Goal: Task Accomplishment & Management: Complete application form

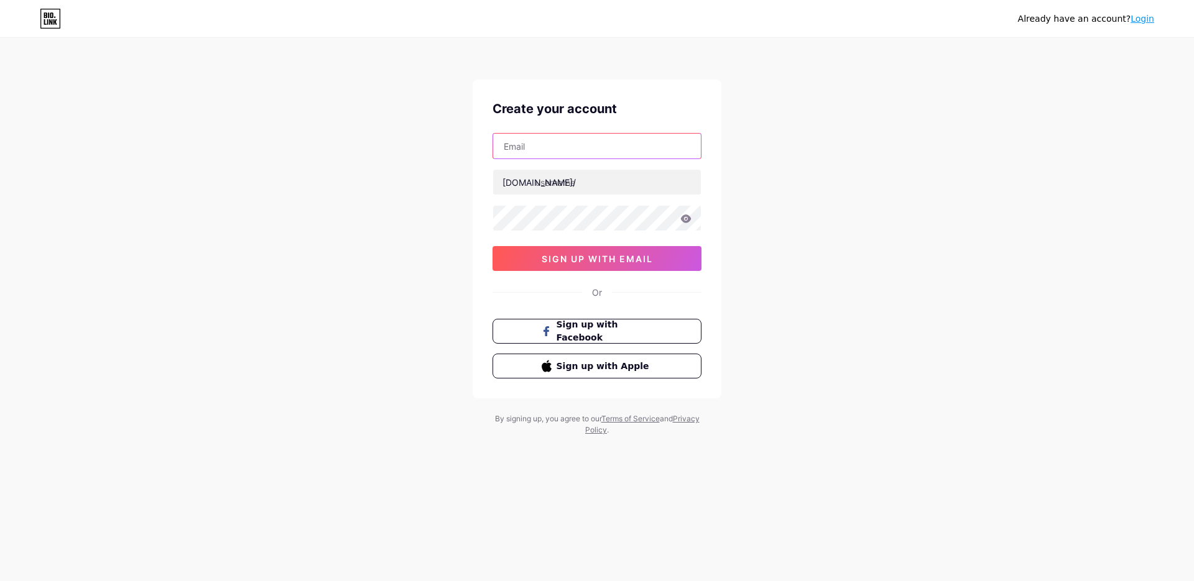
click at [556, 151] on input "text" at bounding box center [597, 146] width 208 height 25
type input "[EMAIL_ADDRESS][DOMAIN_NAME]"
type input "astro128"
click at [583, 231] on div "[EMAIL_ADDRESS][DOMAIN_NAME] [DOMAIN_NAME]/ astro128 0cAFcWeA6FhGHG-nBO0dUC-H1o…" at bounding box center [596, 202] width 209 height 138
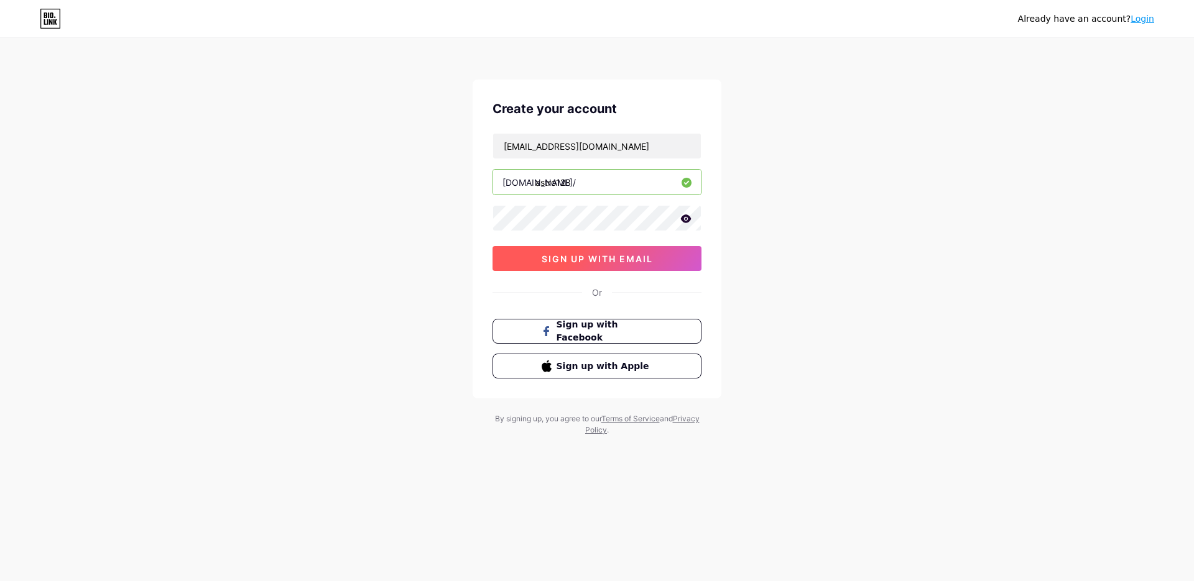
click at [619, 256] on span "sign up with email" at bounding box center [597, 259] width 111 height 11
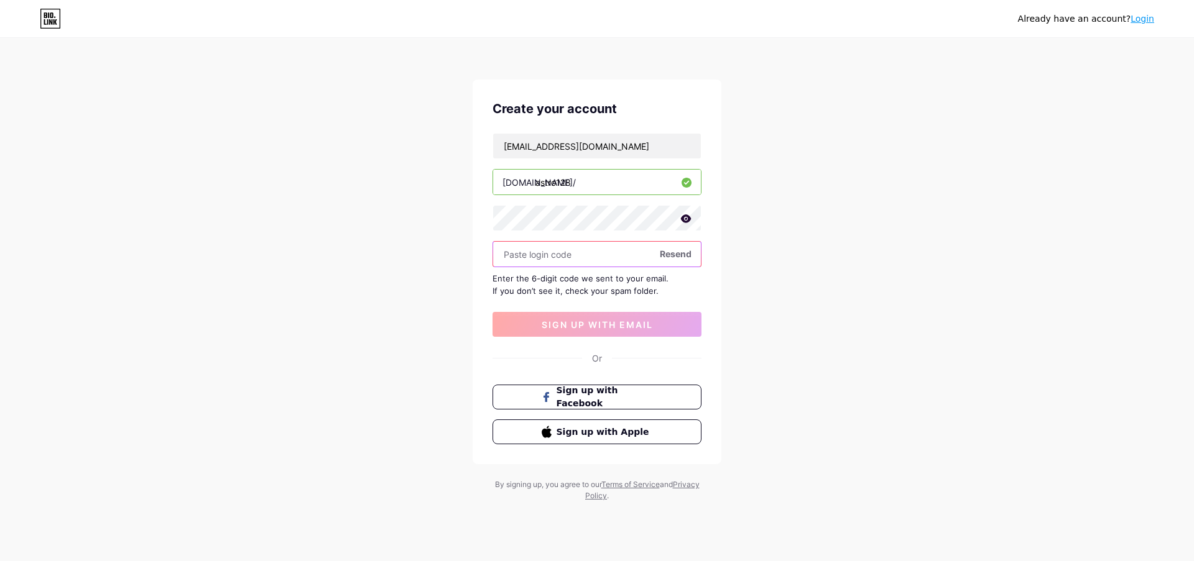
click at [575, 257] on input "text" at bounding box center [597, 254] width 208 height 25
click at [686, 264] on input "text" at bounding box center [597, 254] width 208 height 25
click at [680, 252] on span "Resend" at bounding box center [676, 253] width 32 height 13
click at [854, 233] on div "Already have an account? Login Create your account [EMAIL_ADDRESS][DOMAIN_NAME]…" at bounding box center [597, 271] width 1194 height 542
click at [623, 150] on input "[EMAIL_ADDRESS][DOMAIN_NAME]" at bounding box center [597, 146] width 208 height 25
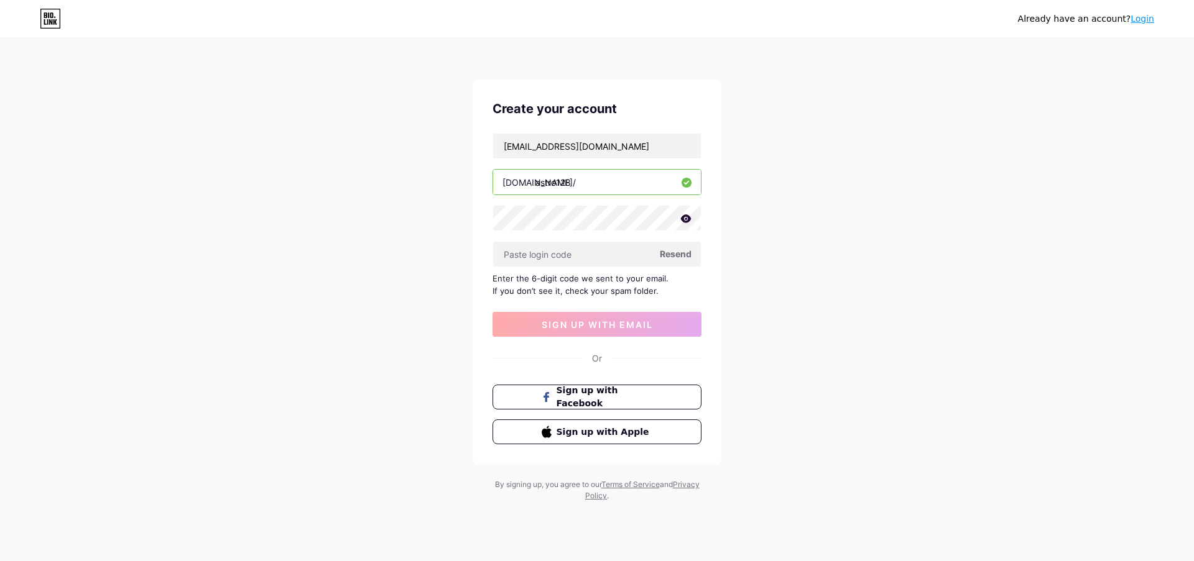
click at [896, 158] on div "Already have an account? Login Create your account [EMAIL_ADDRESS][DOMAIN_NAME]…" at bounding box center [597, 271] width 1194 height 542
click at [613, 180] on input "astro128" at bounding box center [597, 182] width 208 height 25
drag, startPoint x: 616, startPoint y: 184, endPoint x: 411, endPoint y: 181, distance: 204.6
click at [411, 181] on div "Already have an account? Login Create your account [EMAIL_ADDRESS][DOMAIN_NAME]…" at bounding box center [597, 271] width 1194 height 542
click at [813, 209] on div "Already have an account? Login Create your account [EMAIL_ADDRESS][DOMAIN_NAME]…" at bounding box center [597, 271] width 1194 height 542
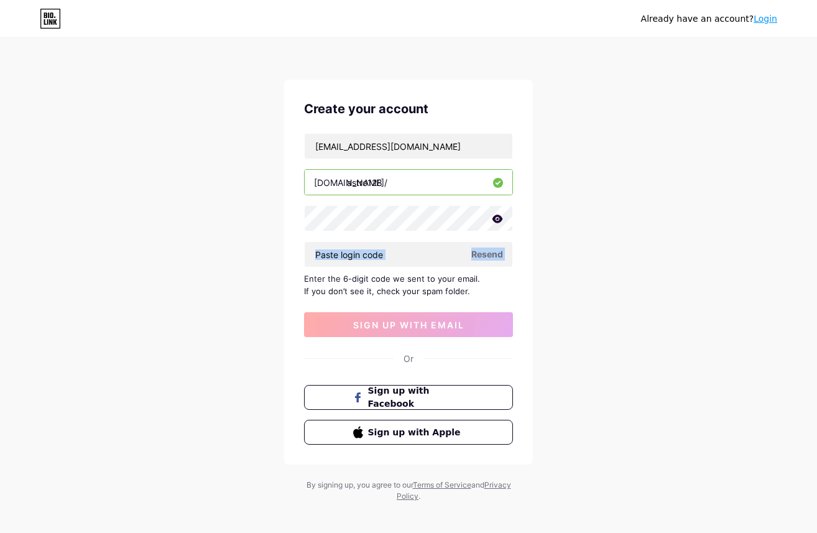
click at [673, 270] on div "Already have an account? Login Create your account [EMAIL_ADDRESS][DOMAIN_NAME]…" at bounding box center [408, 271] width 817 height 542
